Goal: Check status: Check status

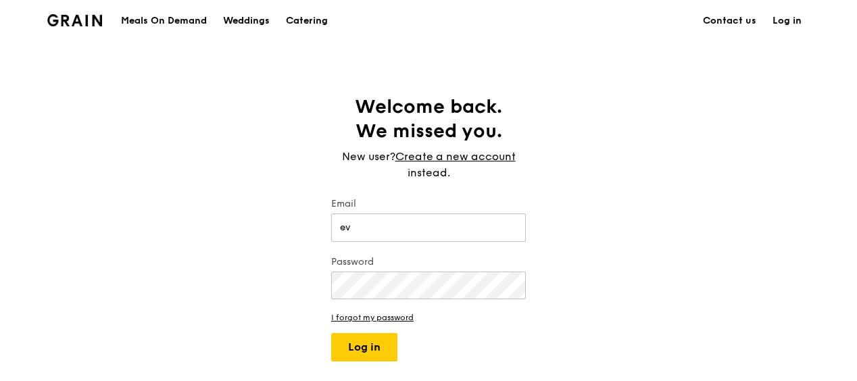
type input "[EMAIL_ADDRESS][DOMAIN_NAME]"
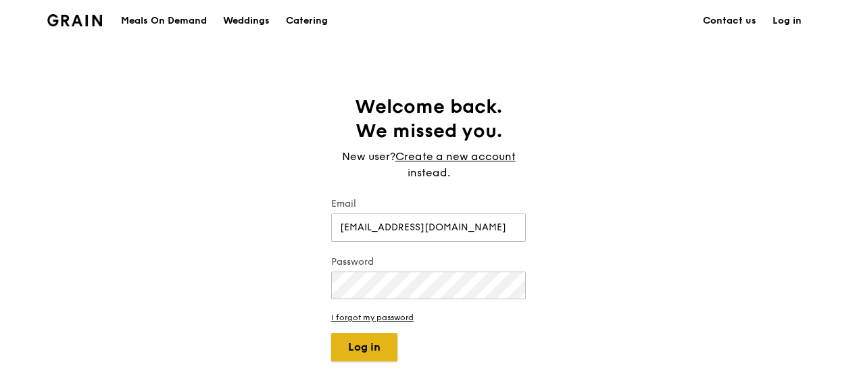
click at [362, 359] on button "Log in" at bounding box center [364, 347] width 66 height 28
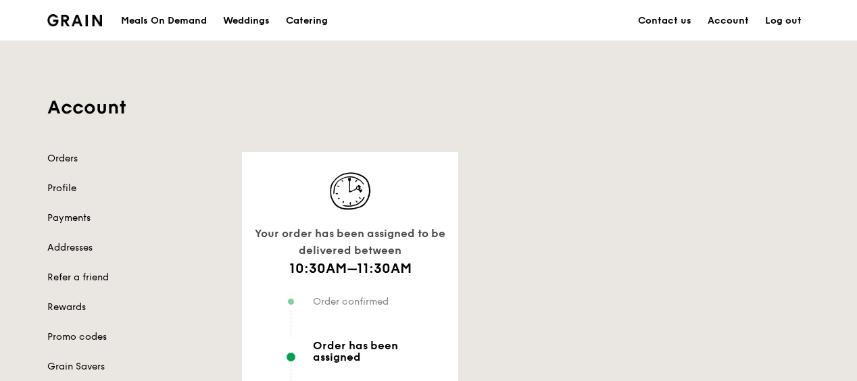
scroll to position [69, 0]
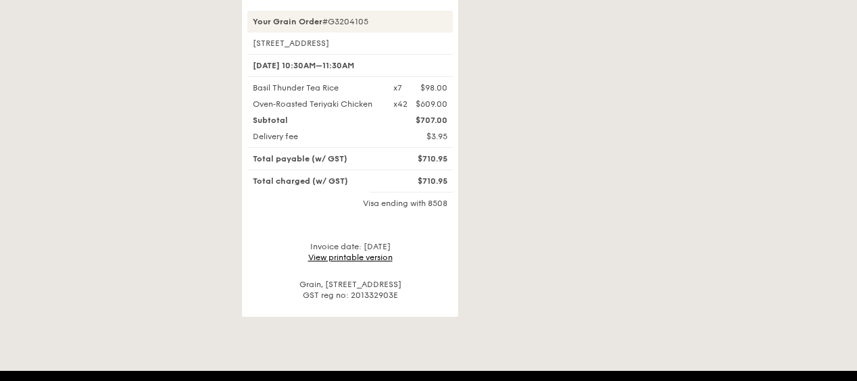
scroll to position [203, 0]
